Goal: Book appointment/travel/reservation

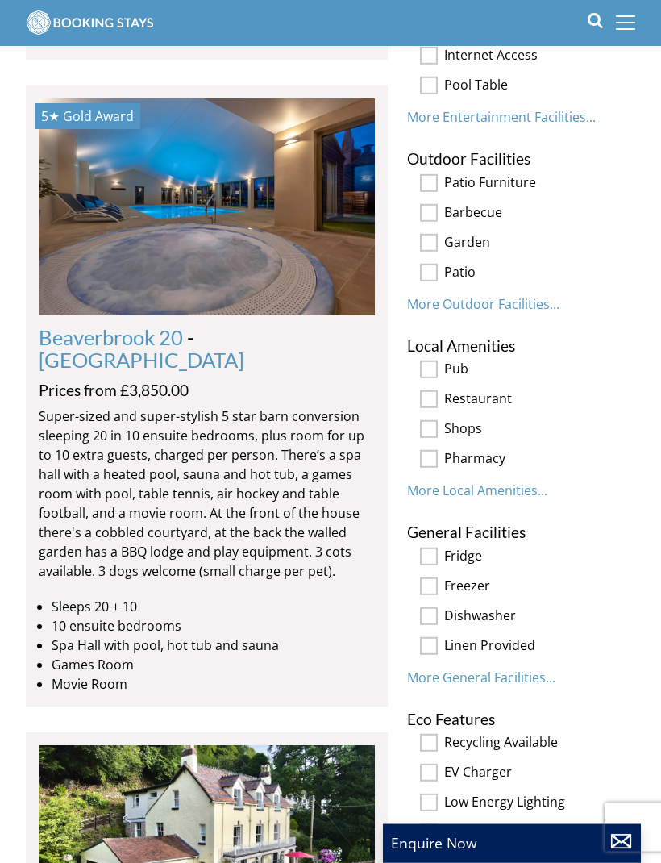
scroll to position [1510, 0]
click at [93, 327] on link "Beaverbrook 20" at bounding box center [111, 339] width 144 height 24
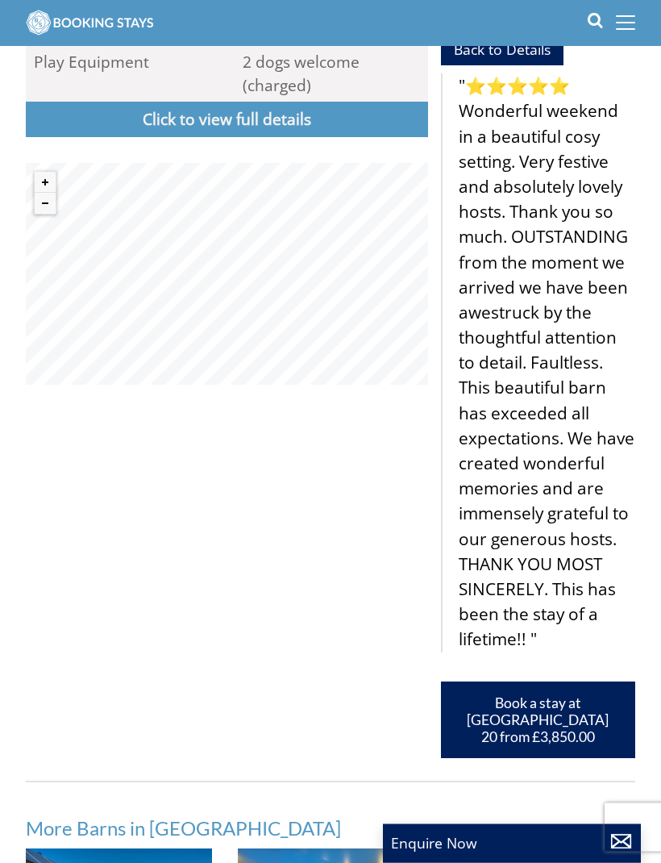
scroll to position [1153, 0]
click at [550, 714] on link "Book a stay at [GEOGRAPHIC_DATA] 20 from £3,850.00" at bounding box center [538, 719] width 194 height 77
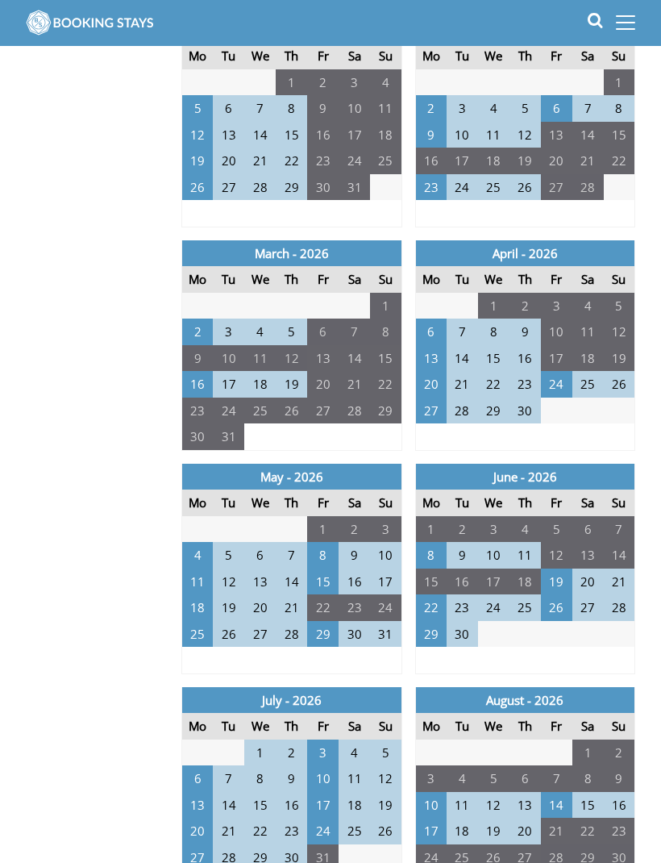
scroll to position [1012, 0]
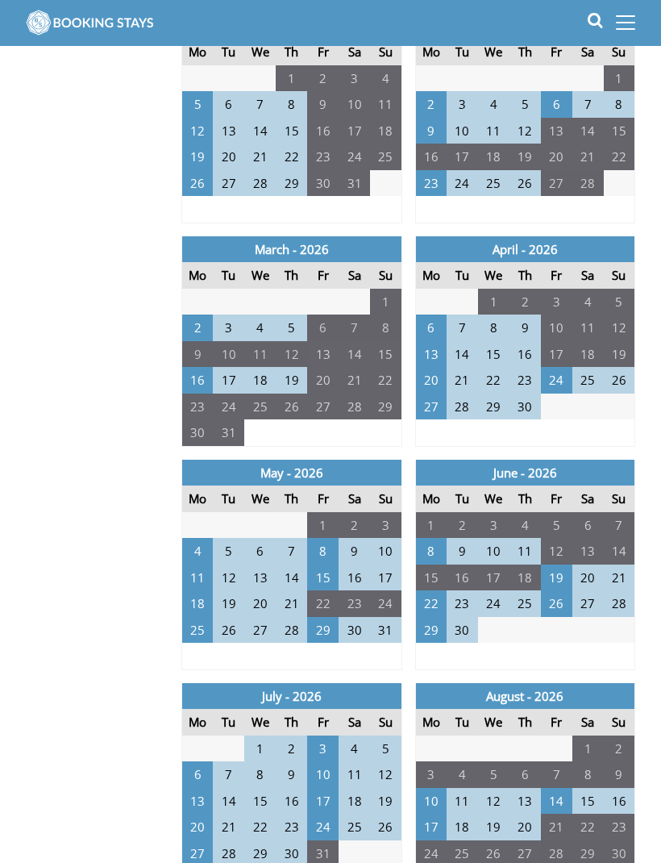
click at [357, 495] on th "Sa" at bounding box center [354, 499] width 31 height 27
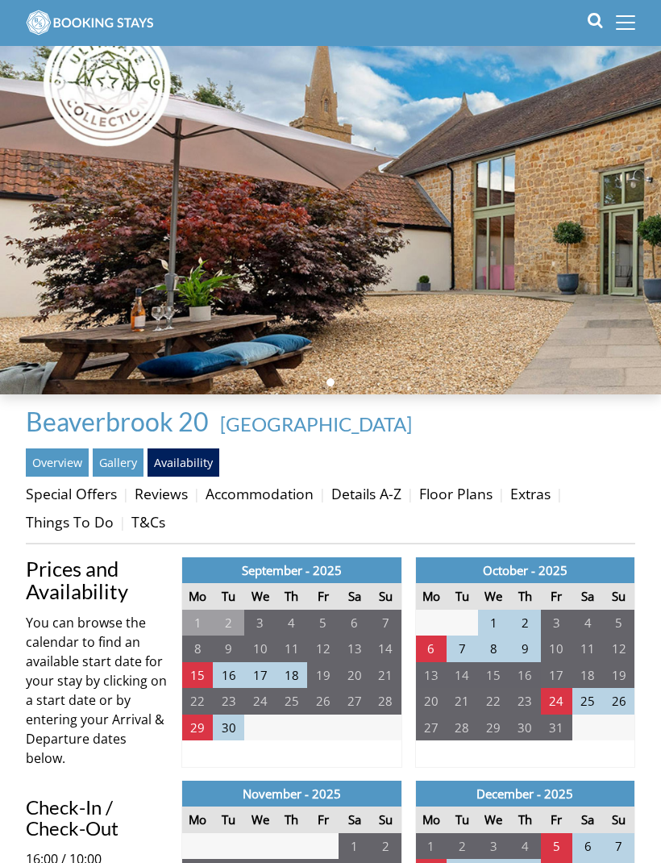
scroll to position [0, 0]
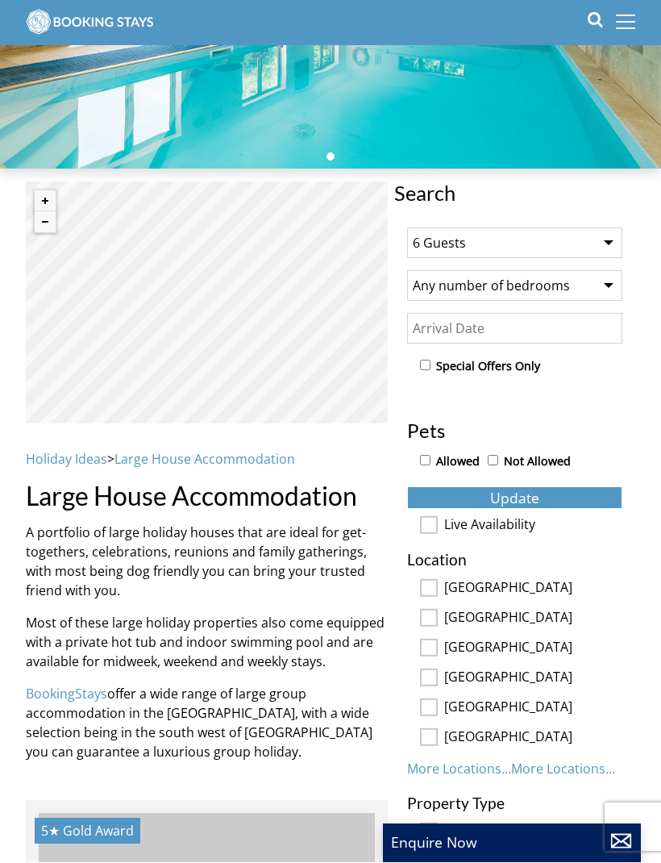
scroll to position [247, 0]
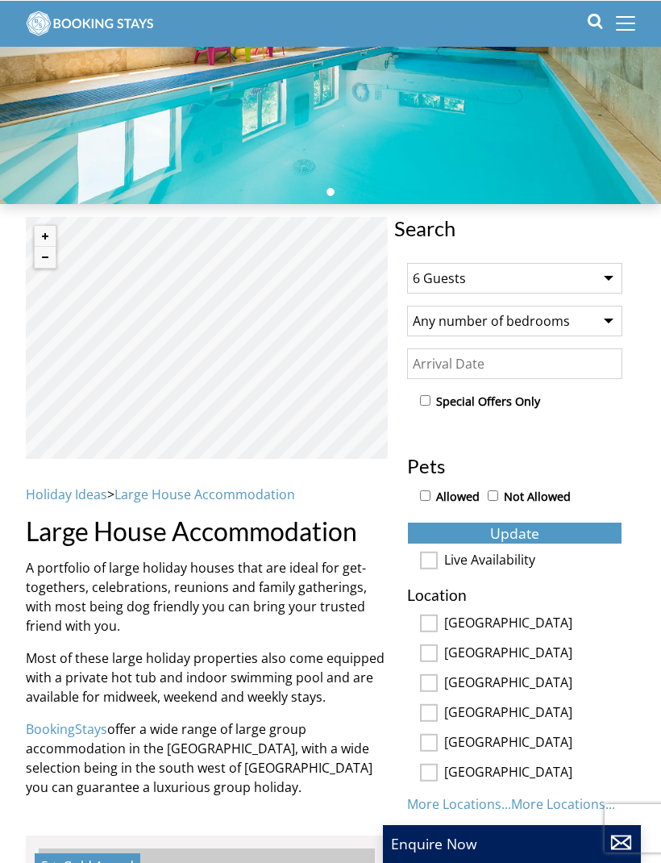
click at [592, 281] on select "1 Guest 2 Guests 3 Guests 4 Guests 5 Guests 6 Guests 7 Guests 8 Guests 9 Guests…" at bounding box center [514, 277] width 215 height 31
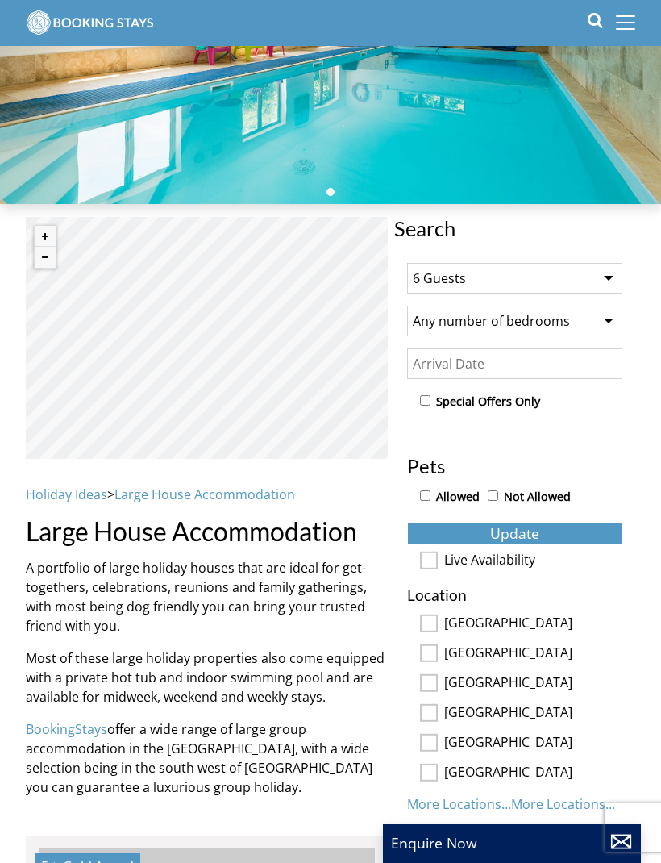
select select "22"
click at [583, 535] on button "Update" at bounding box center [514, 533] width 215 height 23
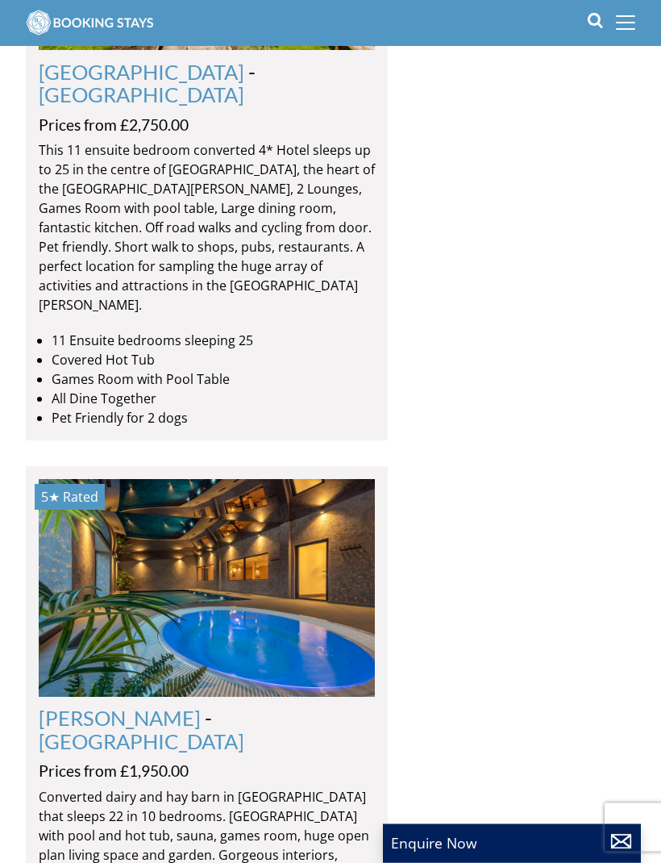
scroll to position [5322, 0]
click at [89, 705] on link "[PERSON_NAME]" at bounding box center [120, 717] width 162 height 24
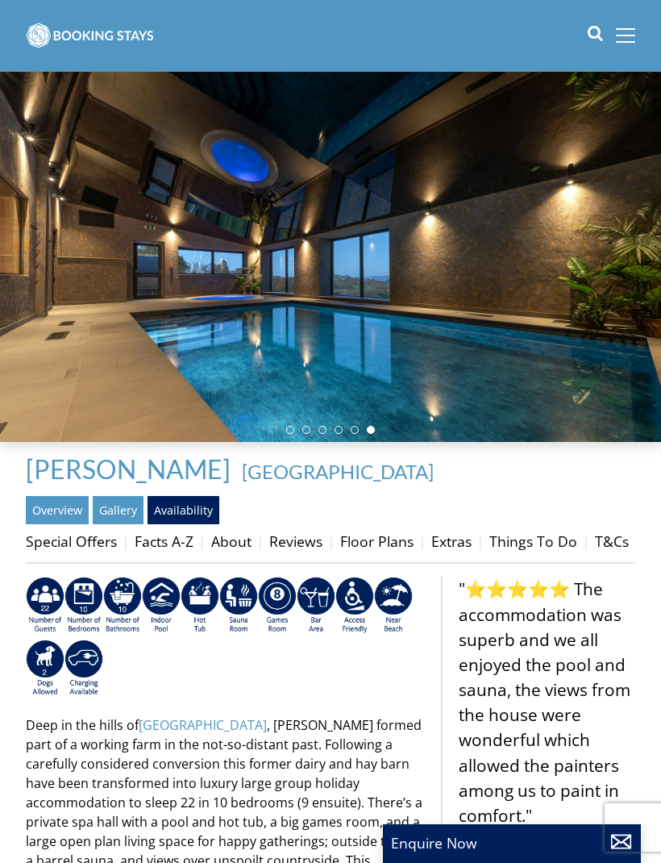
click at [193, 509] on link "Availability" at bounding box center [184, 509] width 72 height 27
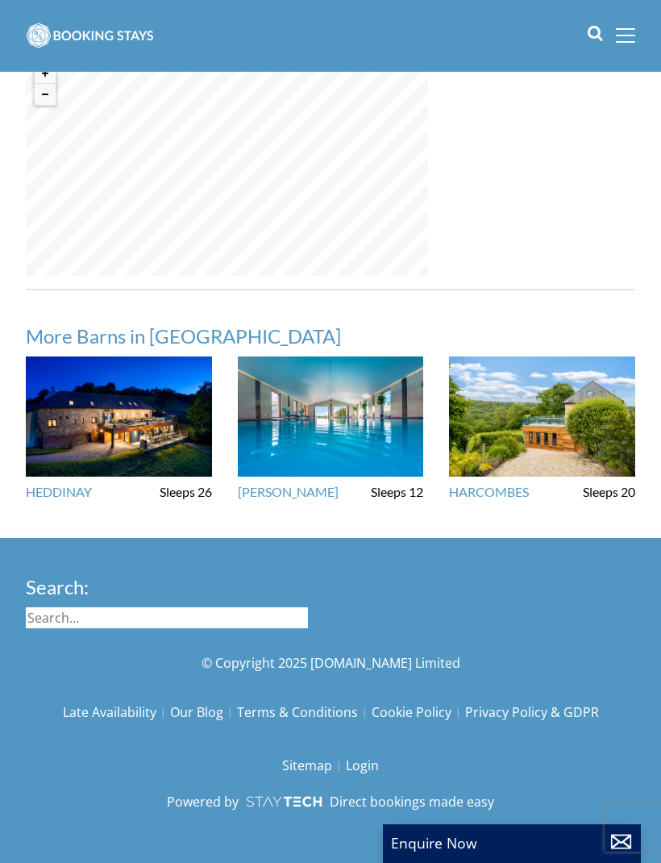
select select "22"
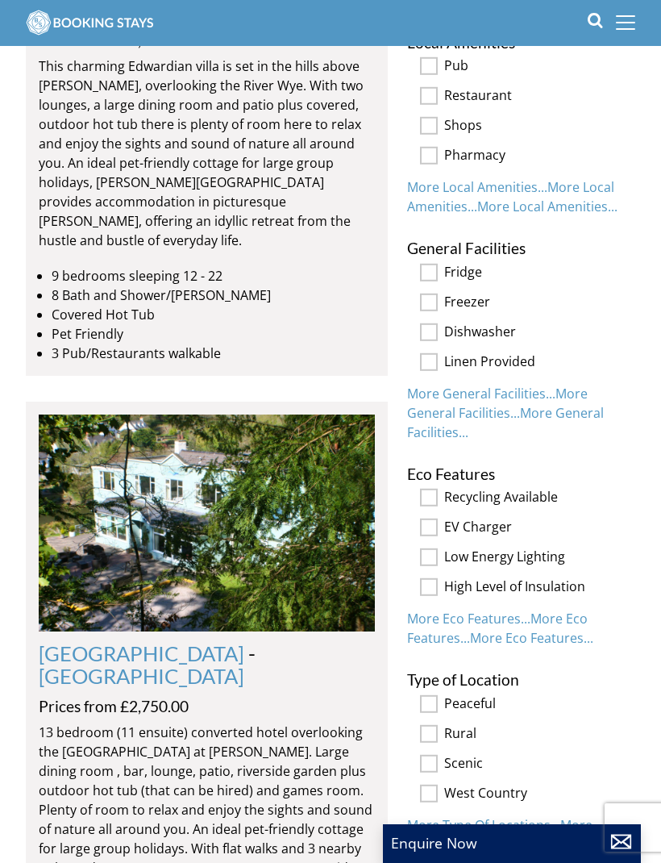
scroll to position [2116, 0]
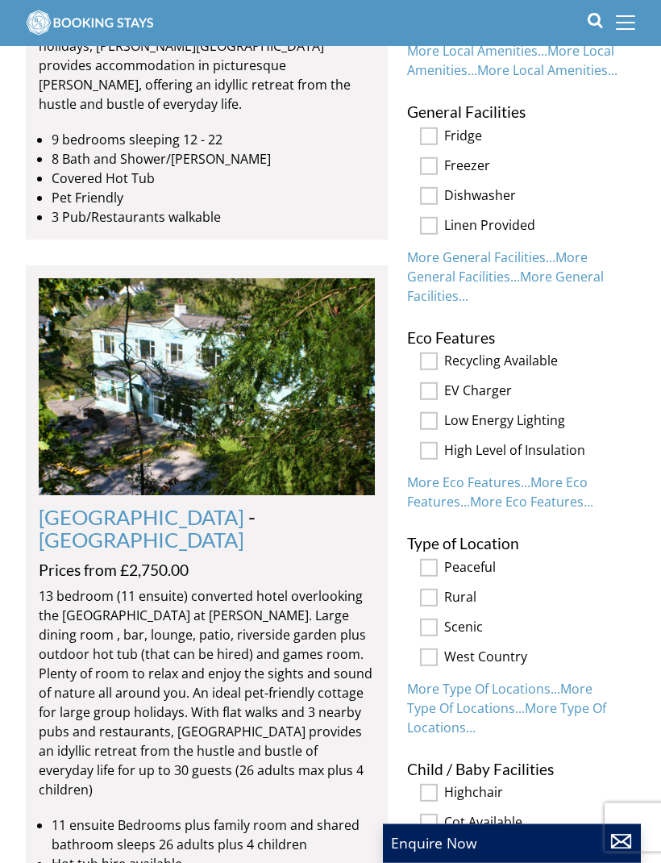
click at [92, 505] on link "[GEOGRAPHIC_DATA]" at bounding box center [142, 517] width 206 height 24
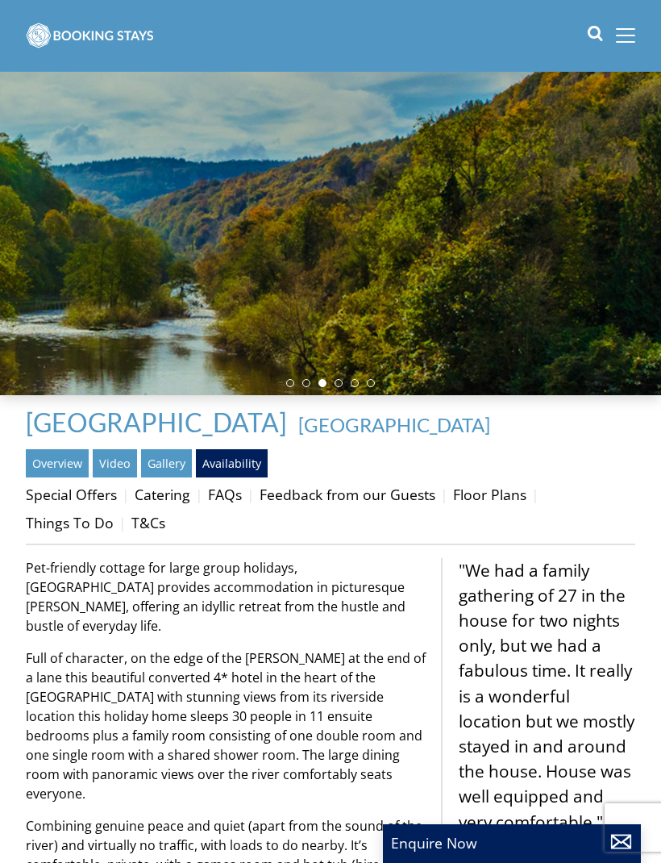
scroll to position [52, 0]
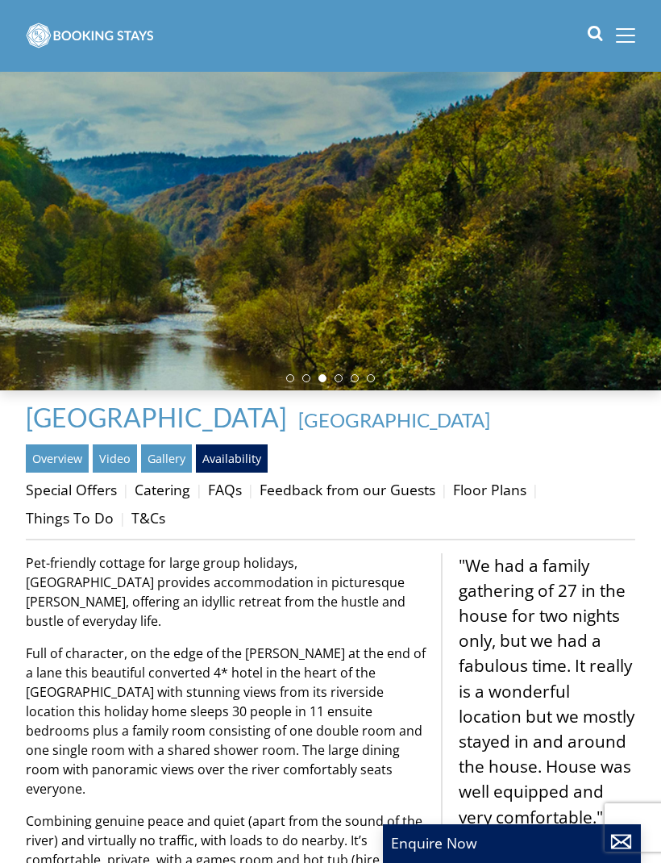
click at [223, 460] on link "Availability" at bounding box center [232, 457] width 72 height 27
